Goal: Check status: Check status

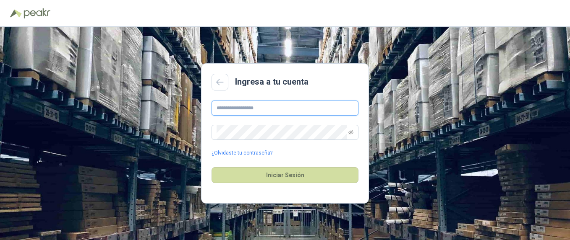
click at [265, 109] on input "text" at bounding box center [284, 108] width 147 height 15
type input "**********"
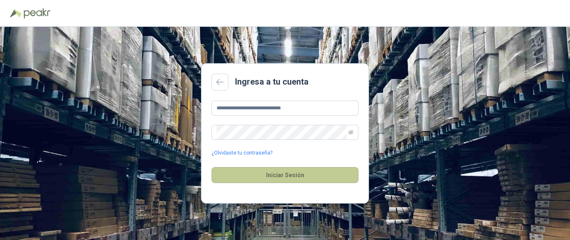
click at [292, 177] on button "Iniciar Sesión" at bounding box center [284, 175] width 147 height 16
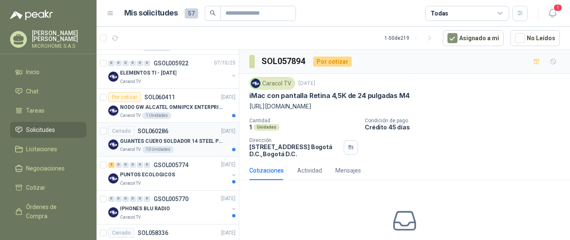
scroll to position [336, 0]
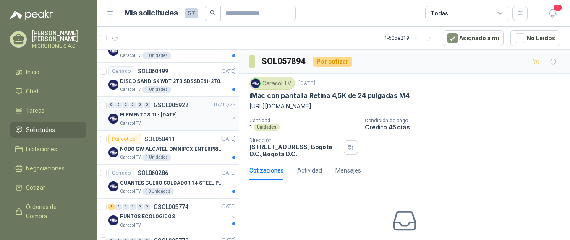
click at [182, 118] on div "ELEMENTOS TI - [DATE]" at bounding box center [174, 115] width 109 height 10
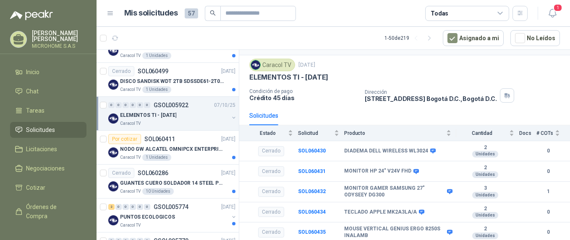
scroll to position [294, 0]
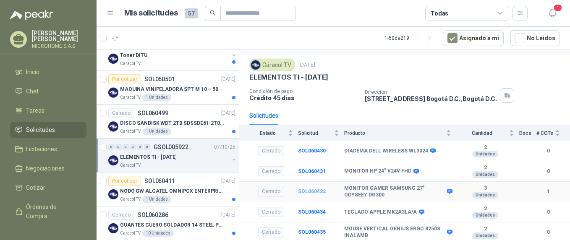
click at [317, 190] on b "SOL060432" at bounding box center [312, 192] width 28 height 6
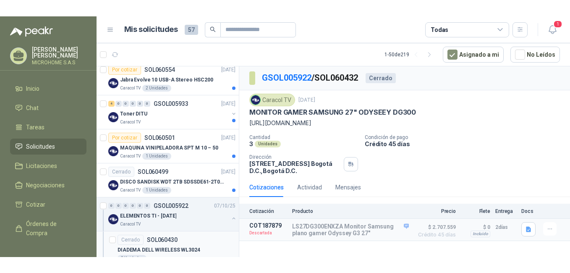
scroll to position [294, 0]
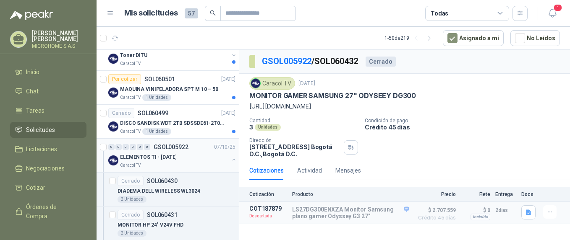
click at [175, 149] on p "GSOL005922" at bounding box center [171, 147] width 35 height 6
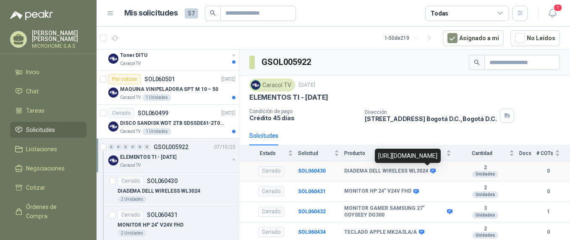
click at [429, 174] on icon at bounding box center [432, 171] width 6 height 6
